Goal: Check status: Check status

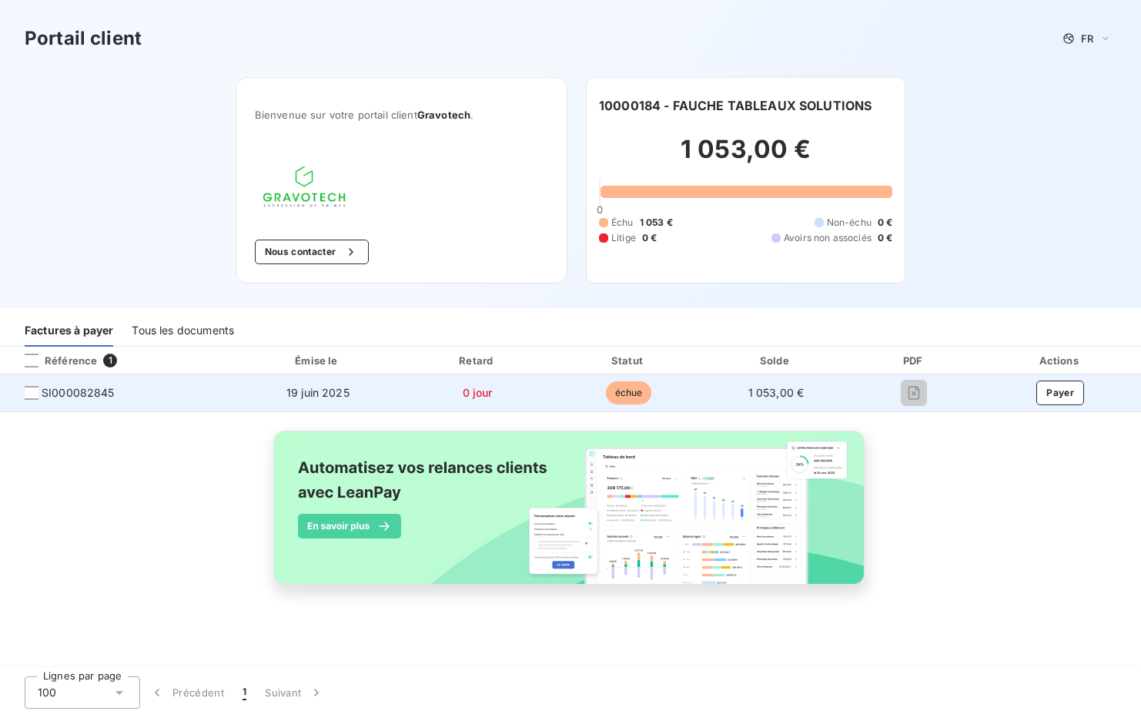
click at [83, 391] on span "SI000082845" at bounding box center [78, 392] width 73 height 15
click at [26, 395] on div at bounding box center [32, 393] width 14 height 14
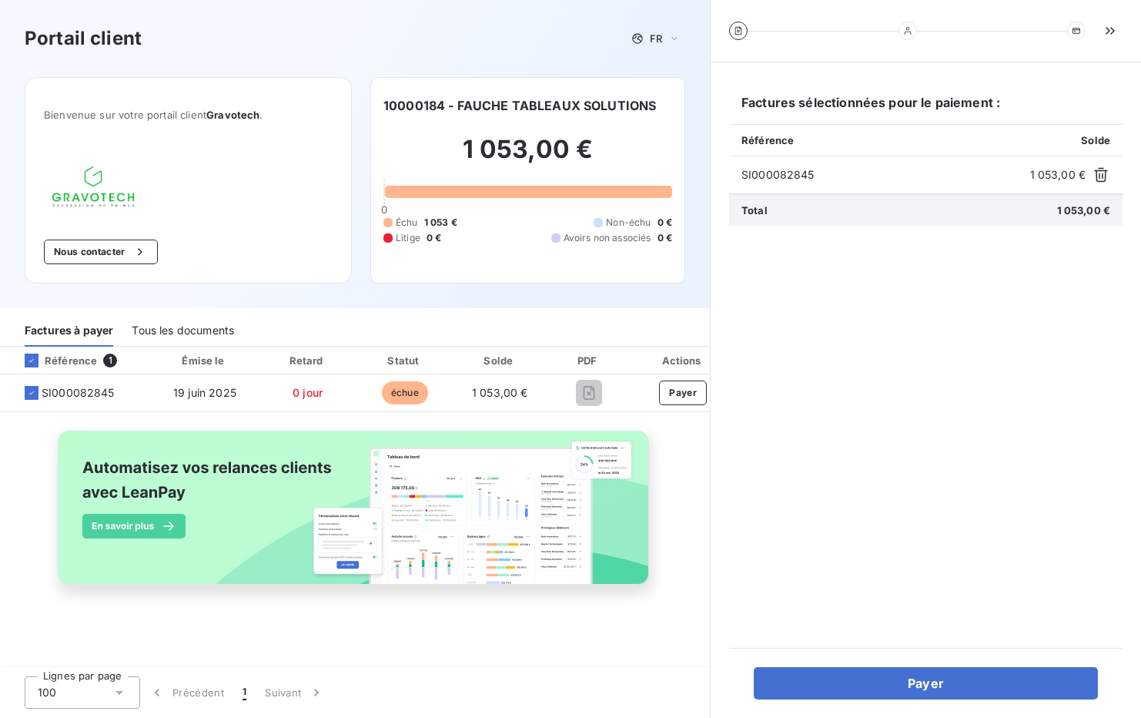
click at [776, 179] on span "SI000082845" at bounding box center [882, 174] width 283 height 15
drag, startPoint x: 812, startPoint y: 174, endPoint x: 741, endPoint y: 177, distance: 71.7
click at [741, 177] on div "SI000082845 1 053,00 €" at bounding box center [925, 175] width 393 height 38
copy span "SI000082845"
